Goal: Task Accomplishment & Management: Complete application form

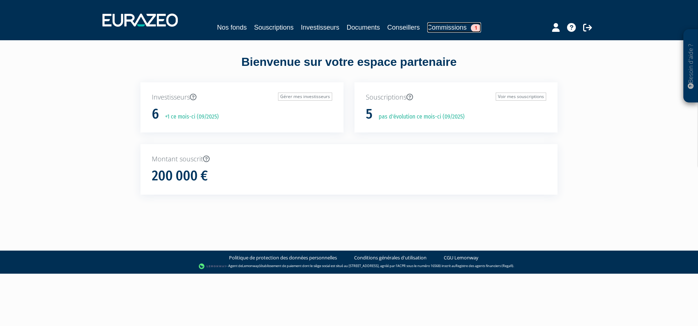
click at [469, 23] on link "Commissions 1" at bounding box center [454, 27] width 54 height 10
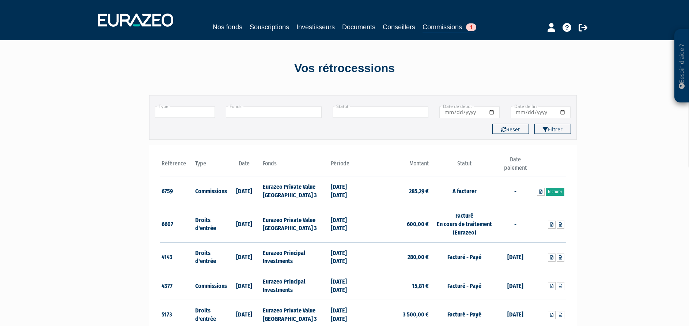
click at [560, 192] on link "Facturer" at bounding box center [555, 192] width 19 height 8
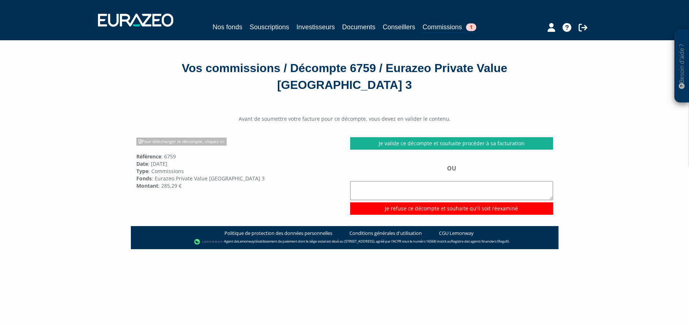
click at [178, 137] on div "Avant de soumettre votre facture pour ce décompte, vous devez en valider le con…" at bounding box center [345, 164] width 428 height 99
click at [178, 140] on link "Pour télécharger le décompte, cliquez ici" at bounding box center [181, 141] width 90 height 8
click at [263, 26] on link "Souscriptions" at bounding box center [269, 27] width 39 height 10
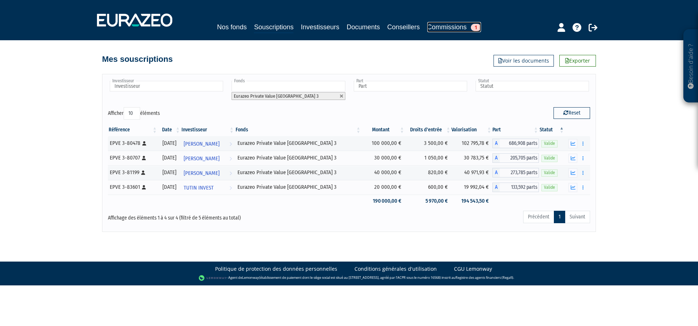
click at [450, 22] on link "Commissions 1" at bounding box center [454, 27] width 54 height 10
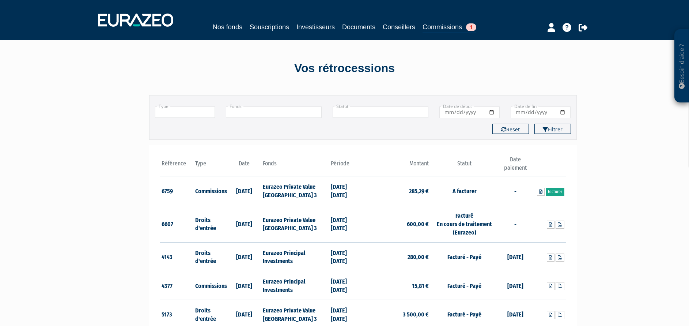
click at [556, 193] on link "Facturer" at bounding box center [555, 192] width 19 height 8
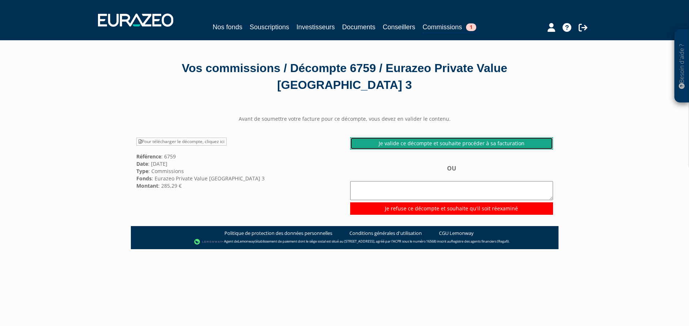
click at [433, 142] on link "Je valide ce décompte et souhaite procéder à sa facturation" at bounding box center [451, 143] width 203 height 12
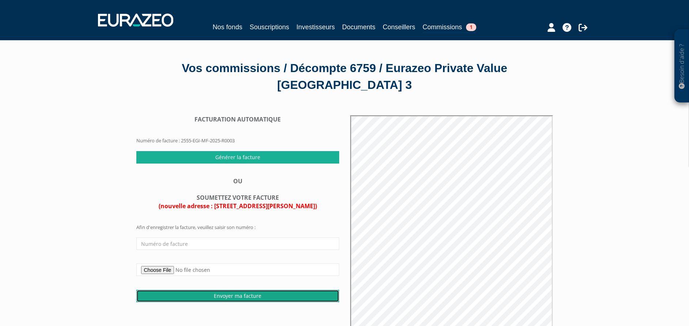
click at [226, 297] on input "Envoyer ma facture" at bounding box center [237, 296] width 203 height 12
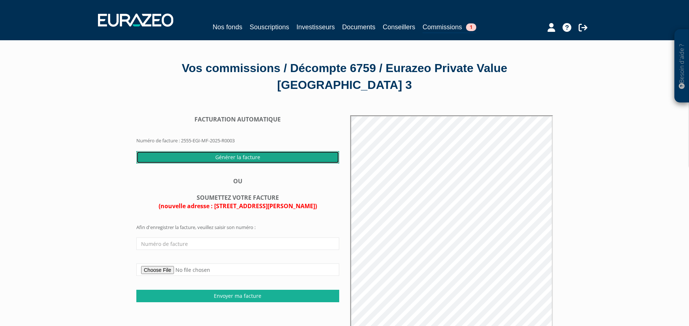
click at [237, 155] on input "Générer la facture" at bounding box center [237, 157] width 203 height 12
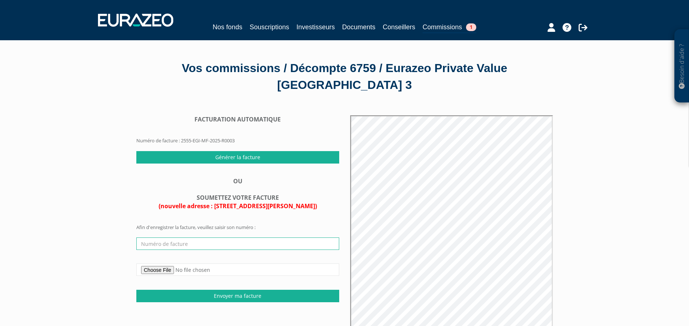
click at [246, 242] on input "text" at bounding box center [237, 243] width 203 height 12
type input "EURAZ / S125"
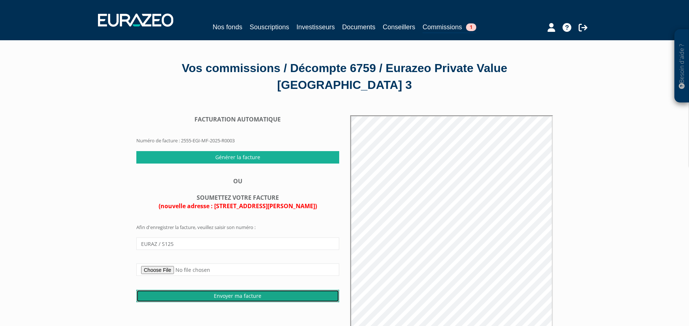
click at [247, 295] on input "Envoyer ma facture" at bounding box center [237, 296] width 203 height 12
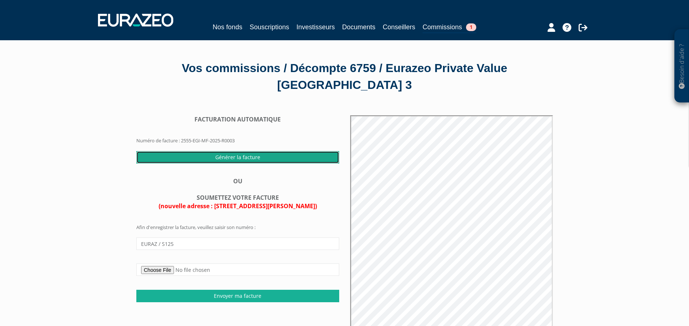
click at [234, 158] on input "Générer la facture" at bounding box center [237, 157] width 203 height 12
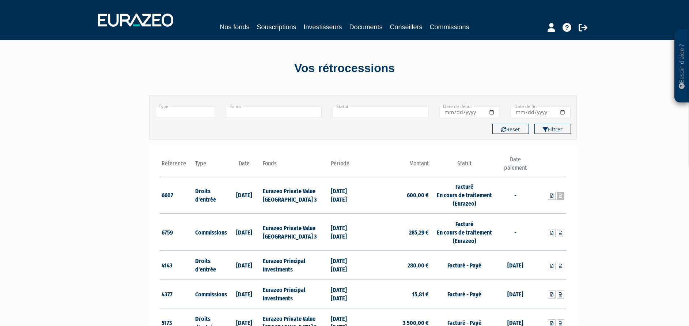
click at [560, 196] on icon at bounding box center [560, 195] width 3 height 4
click at [642, 178] on div "Besoin d'aide ? × J'ai besoin d'aide Si vous avez une question à propos du fonc…" at bounding box center [344, 222] width 689 height 444
